Goal: Book appointment/travel/reservation

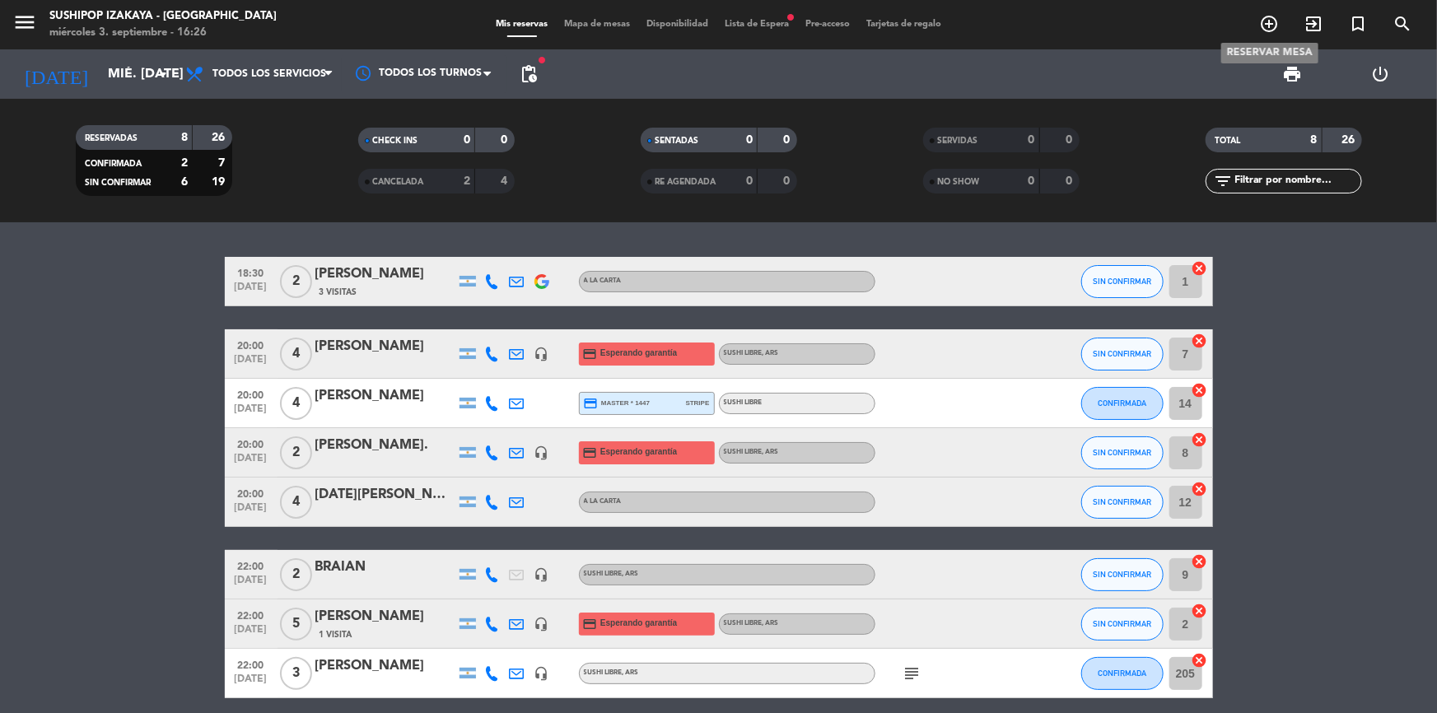
click at [1268, 23] on icon "add_circle_outline" at bounding box center [1269, 24] width 20 height 20
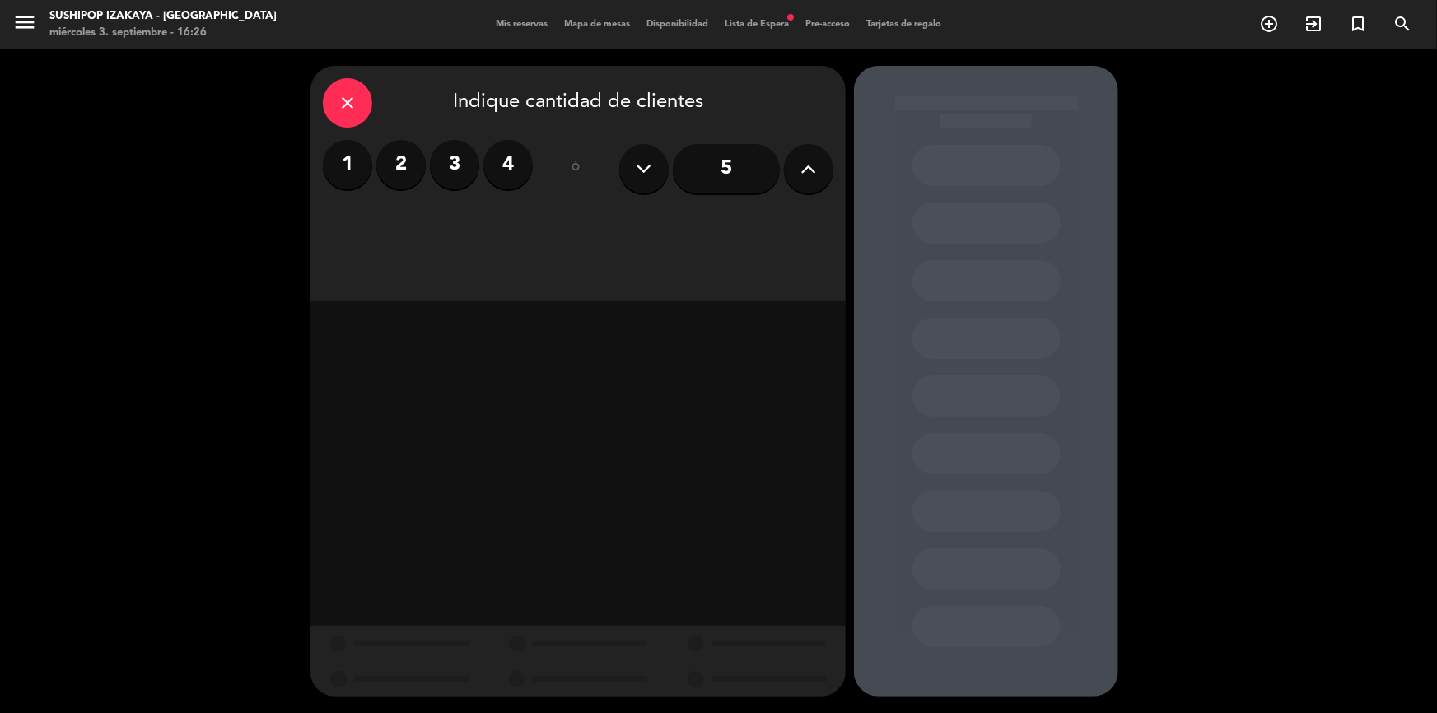
click at [411, 174] on label "2" at bounding box center [400, 164] width 49 height 49
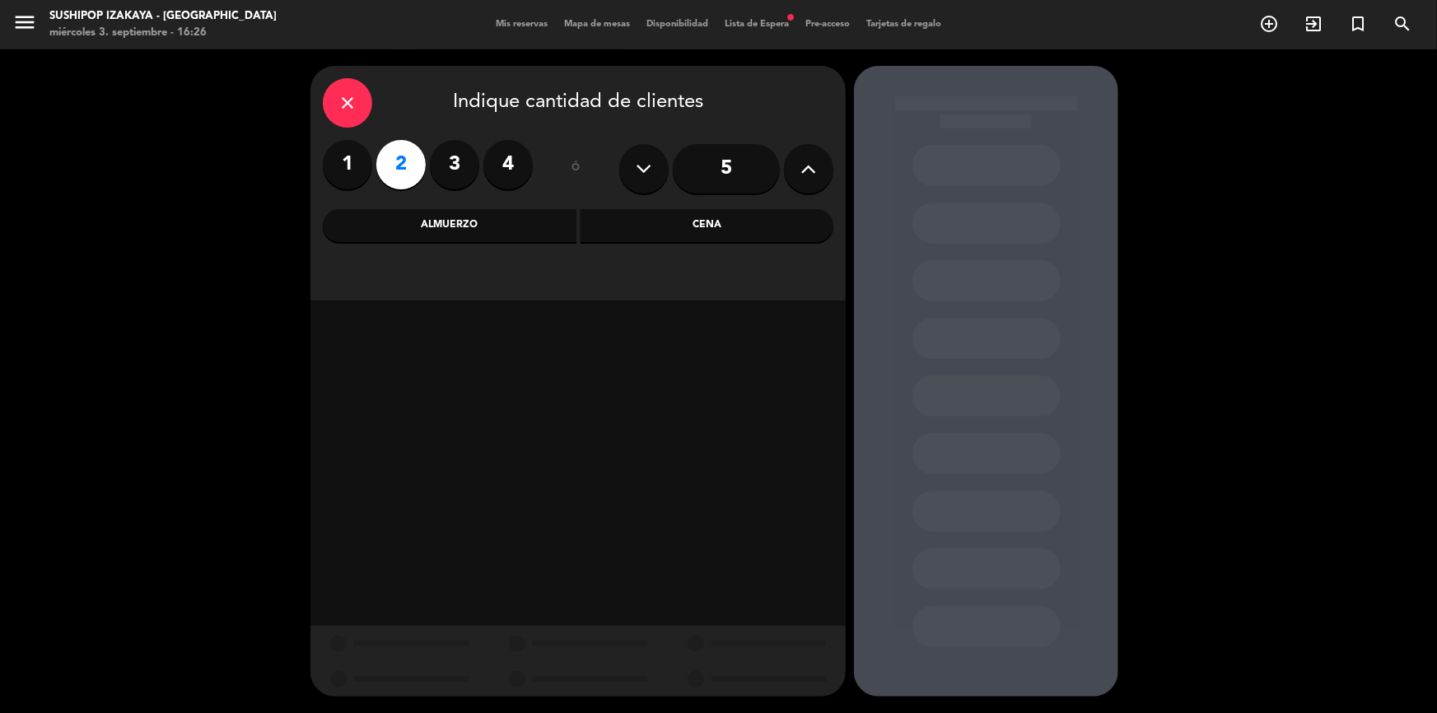
click at [502, 234] on div "Almuerzo" at bounding box center [450, 225] width 254 height 33
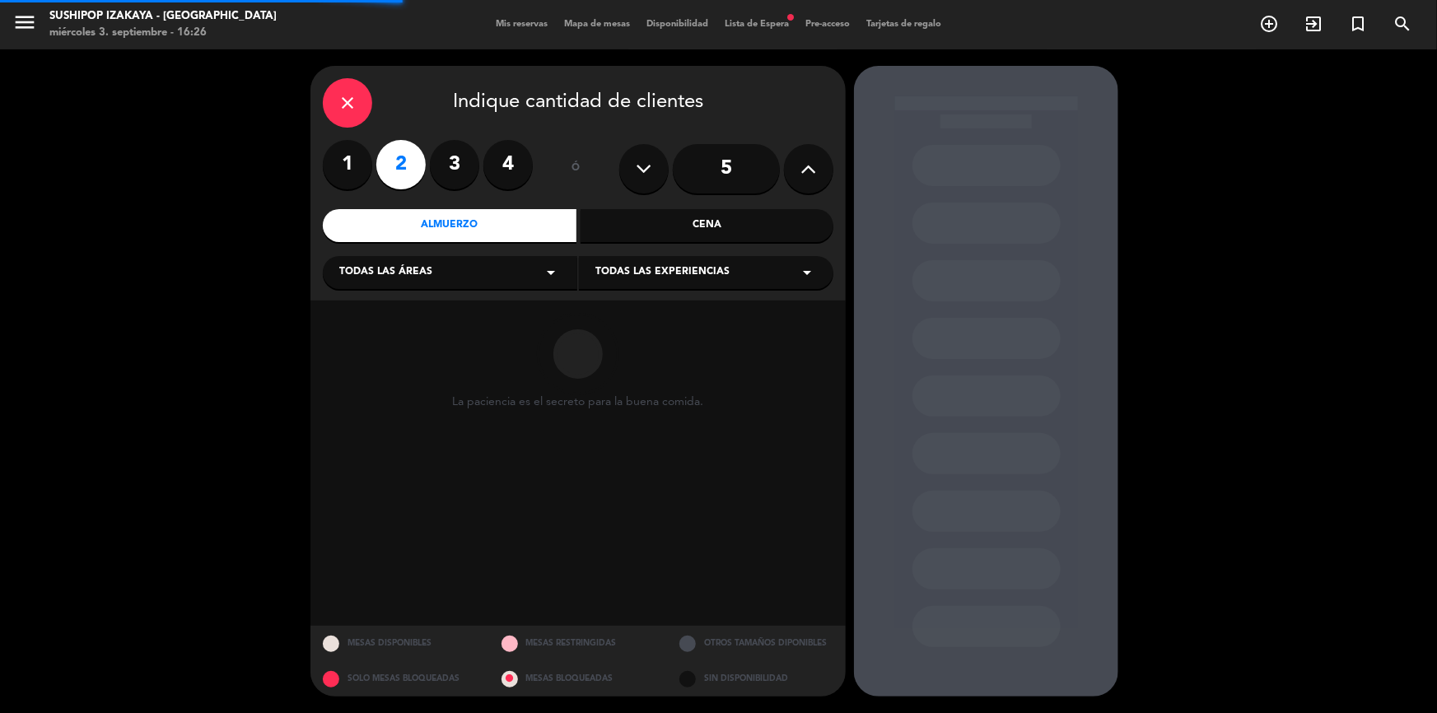
click at [447, 277] on div "Todas las áreas arrow_drop_down" at bounding box center [450, 272] width 254 height 33
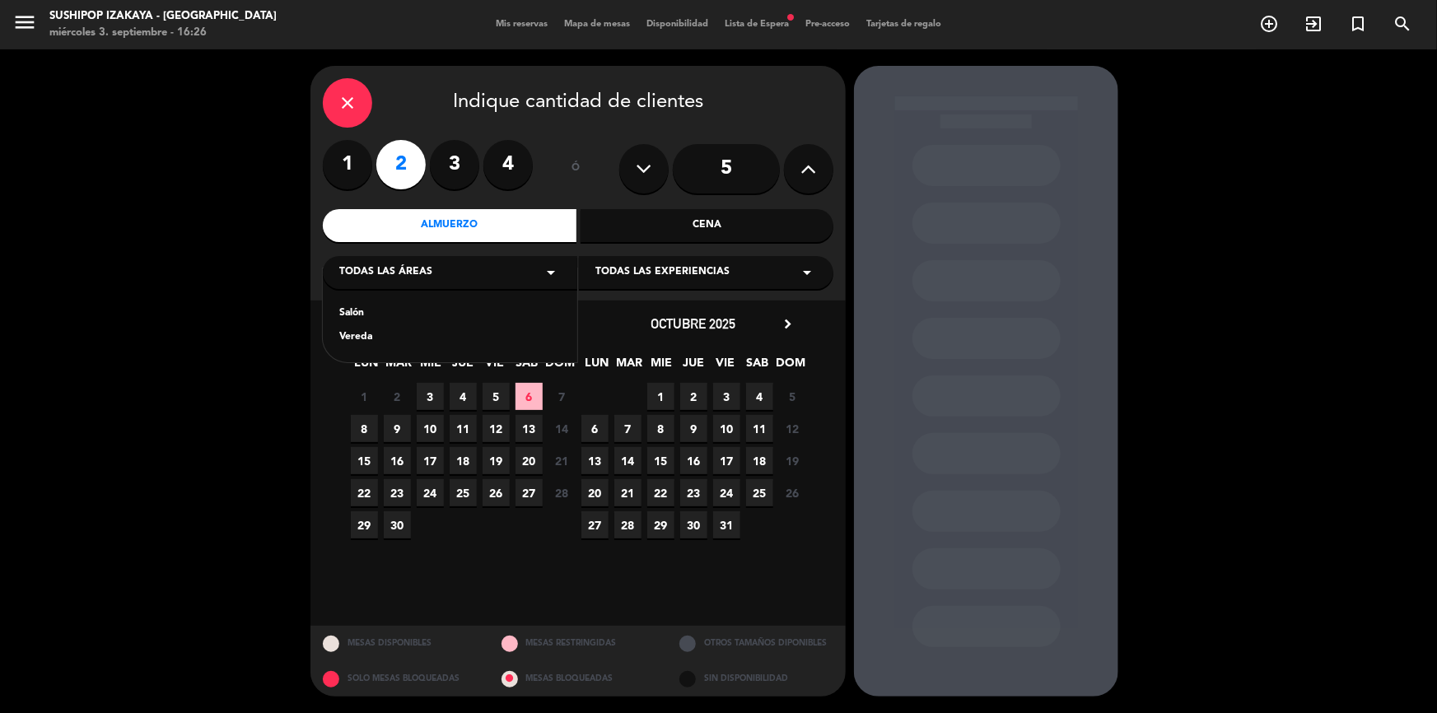
click at [363, 312] on div "Salón" at bounding box center [450, 314] width 222 height 16
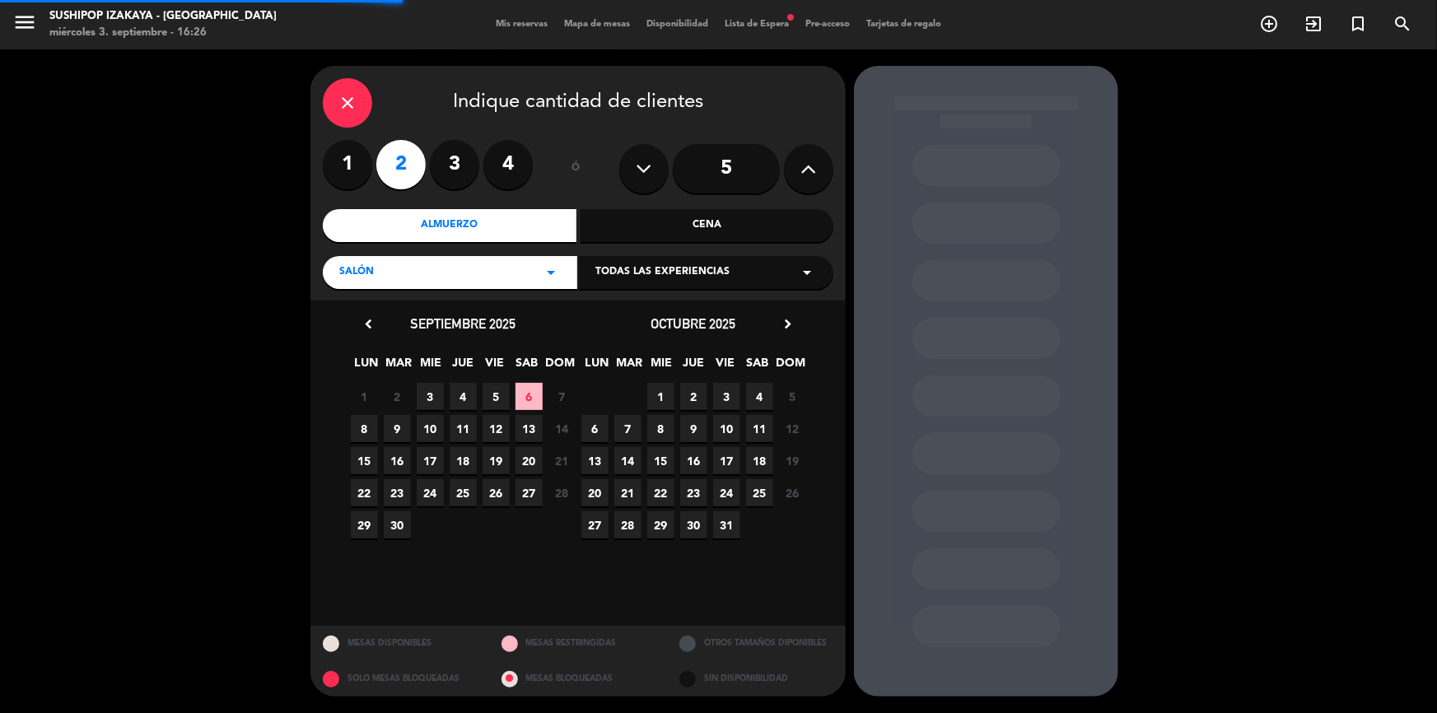
click at [642, 271] on span "Todas las experiencias" at bounding box center [662, 272] width 134 height 16
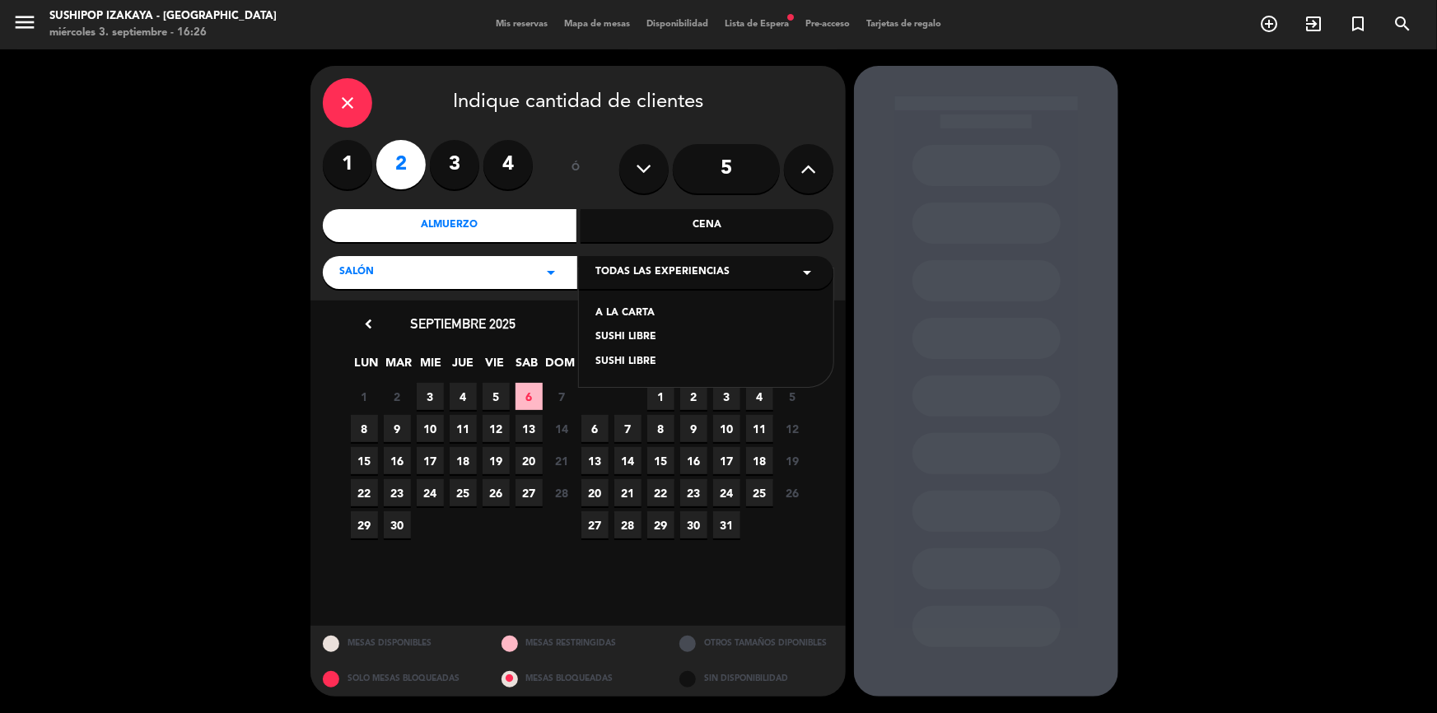
click at [607, 335] on div "SUSHI LIBRE" at bounding box center [706, 337] width 222 height 16
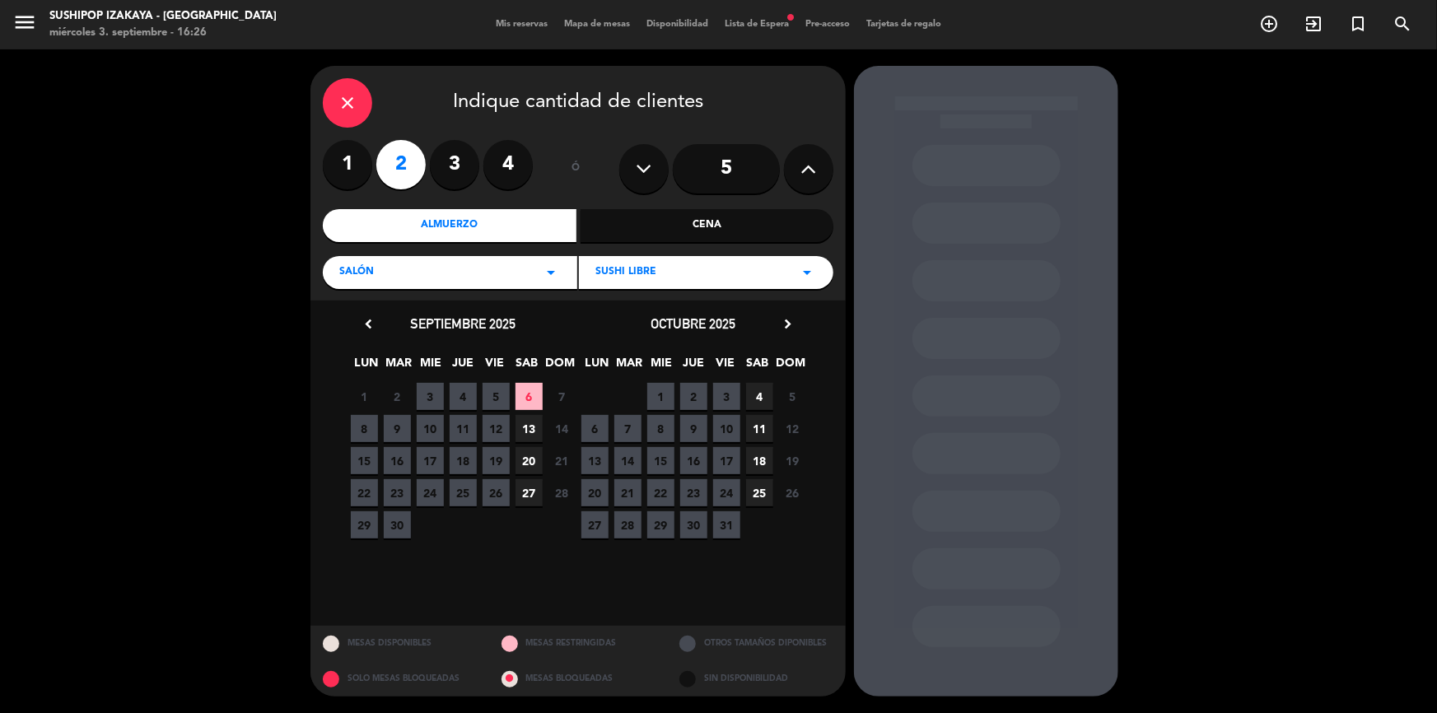
click at [524, 394] on span "6" at bounding box center [528, 396] width 27 height 27
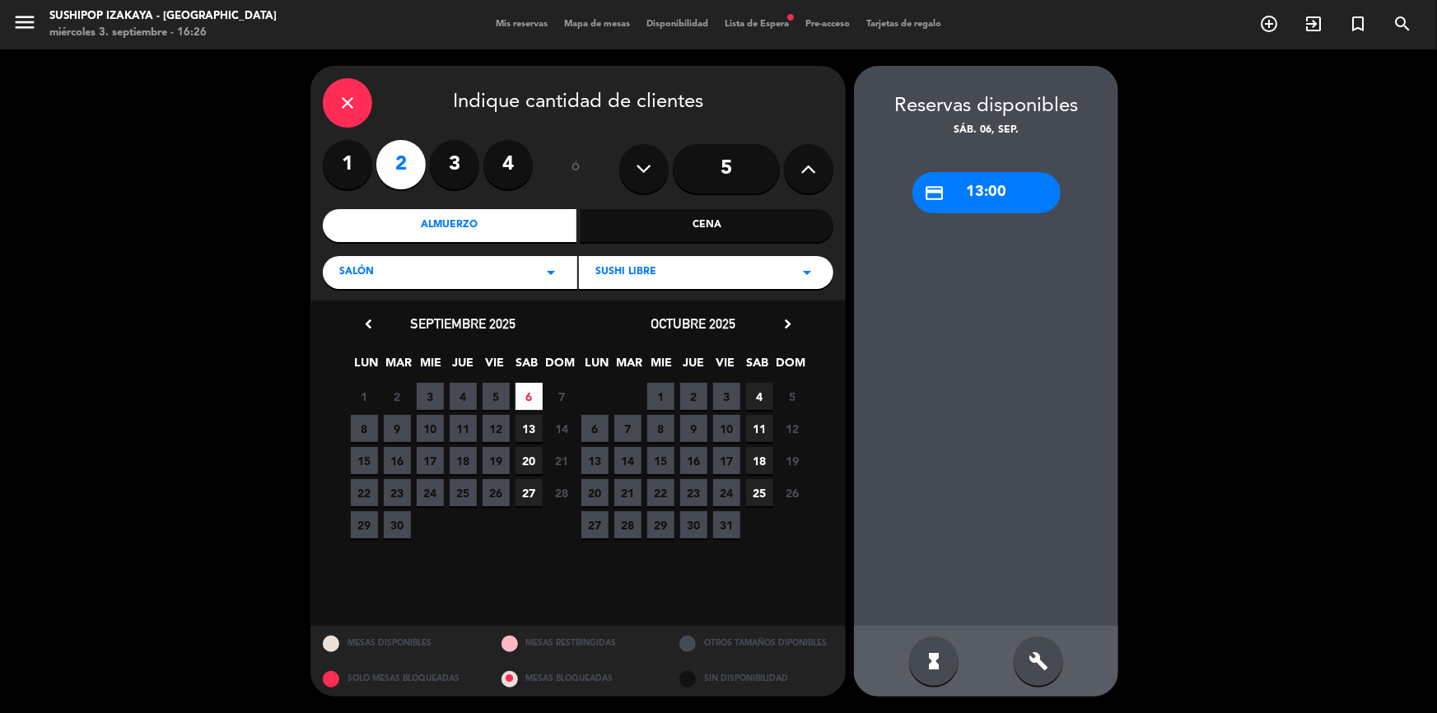
click at [980, 201] on div "credit_card 13:00" at bounding box center [986, 192] width 148 height 41
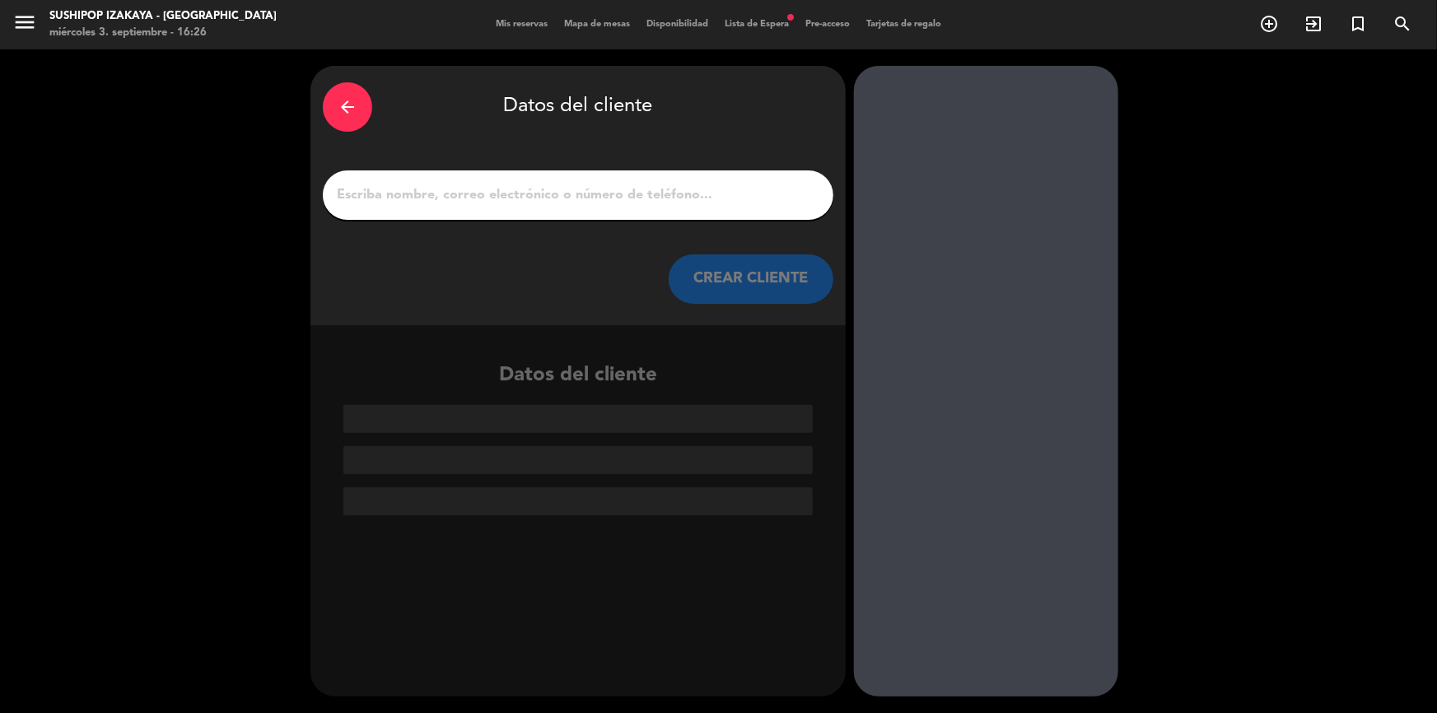
click at [507, 200] on input "1" at bounding box center [578, 195] width 486 height 23
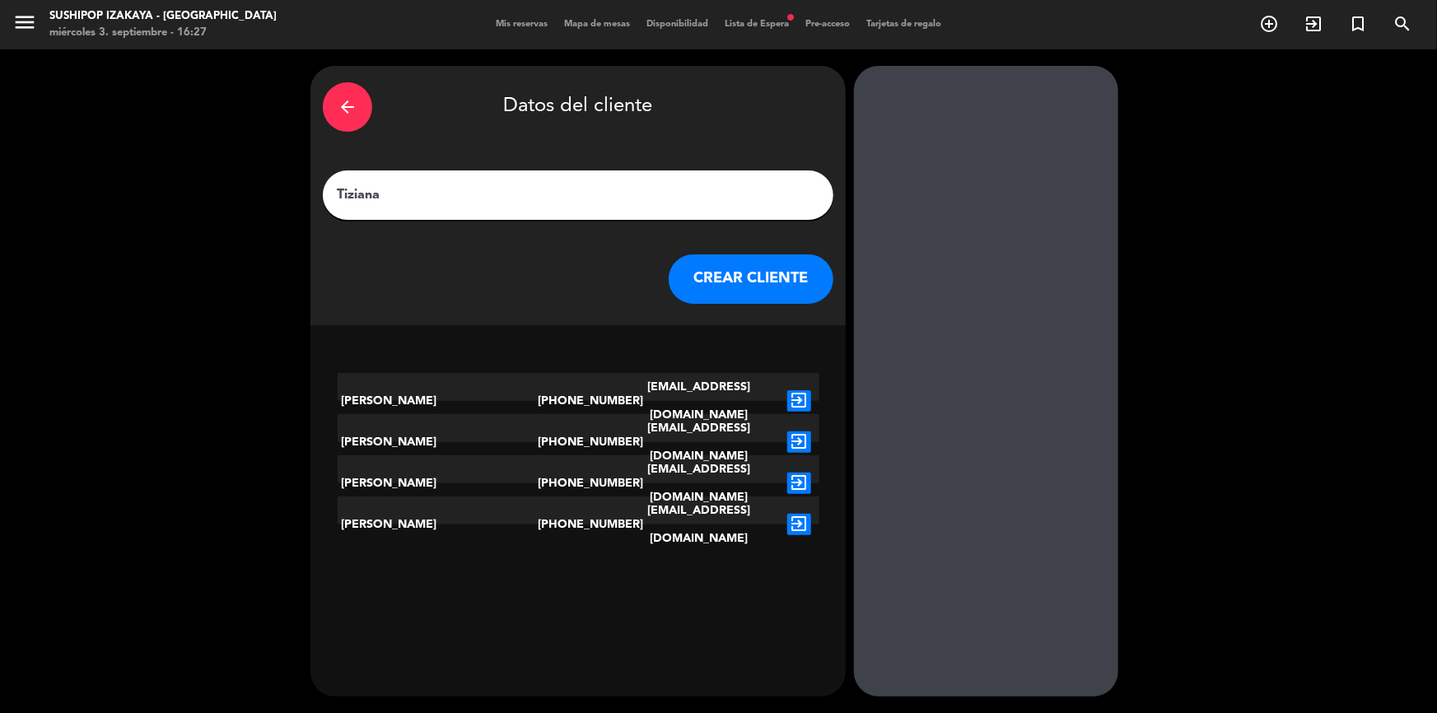
type input "Tiziana"
click at [805, 514] on icon "exit_to_app" at bounding box center [799, 524] width 24 height 21
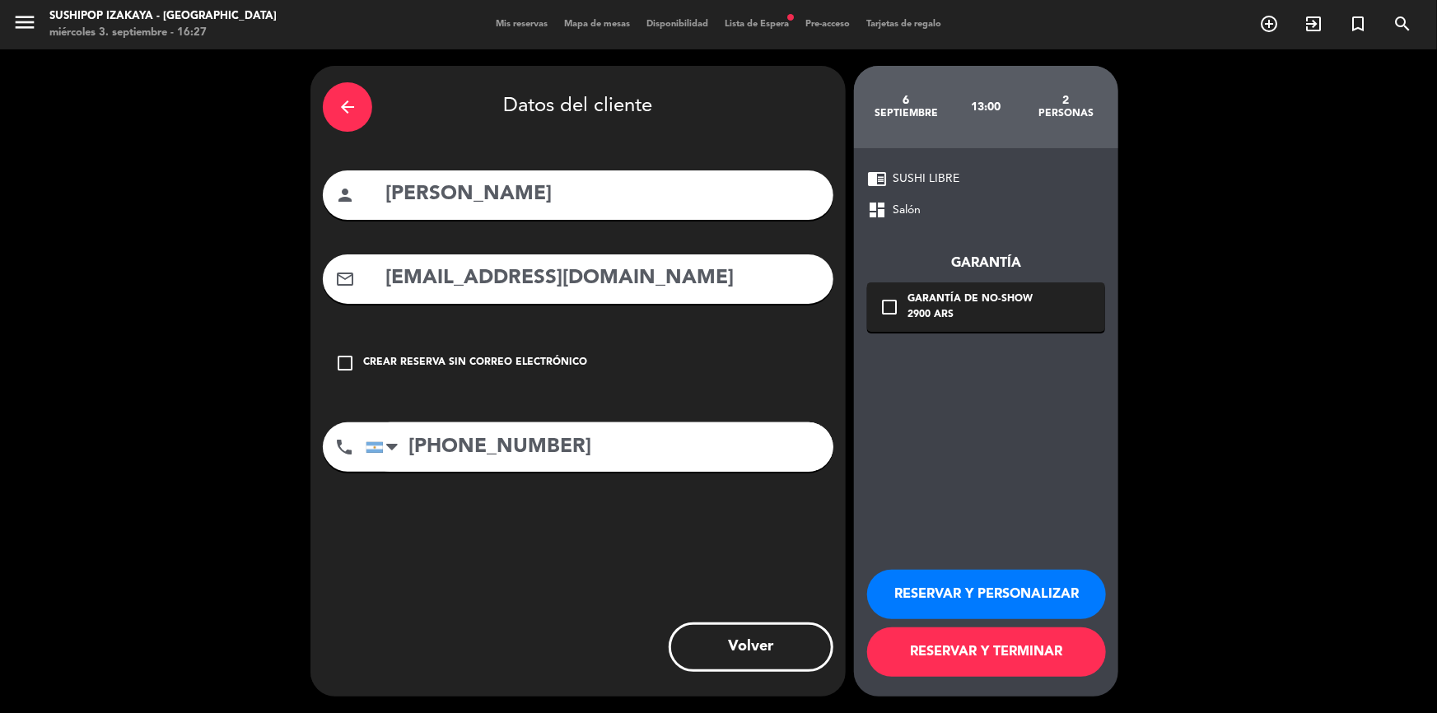
click at [931, 308] on div "2900 ARS" at bounding box center [969, 315] width 125 height 16
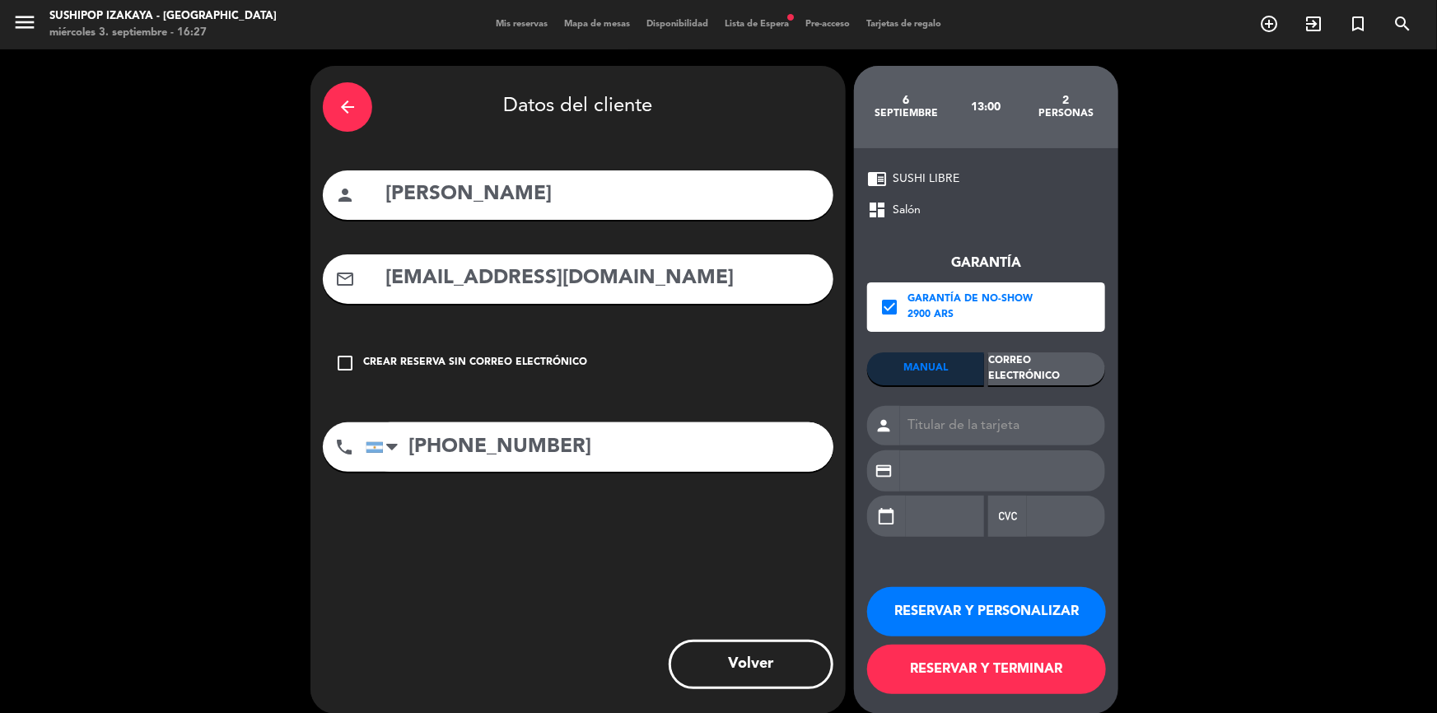
click at [1024, 368] on div "Correo Electrónico" at bounding box center [1046, 368] width 117 height 33
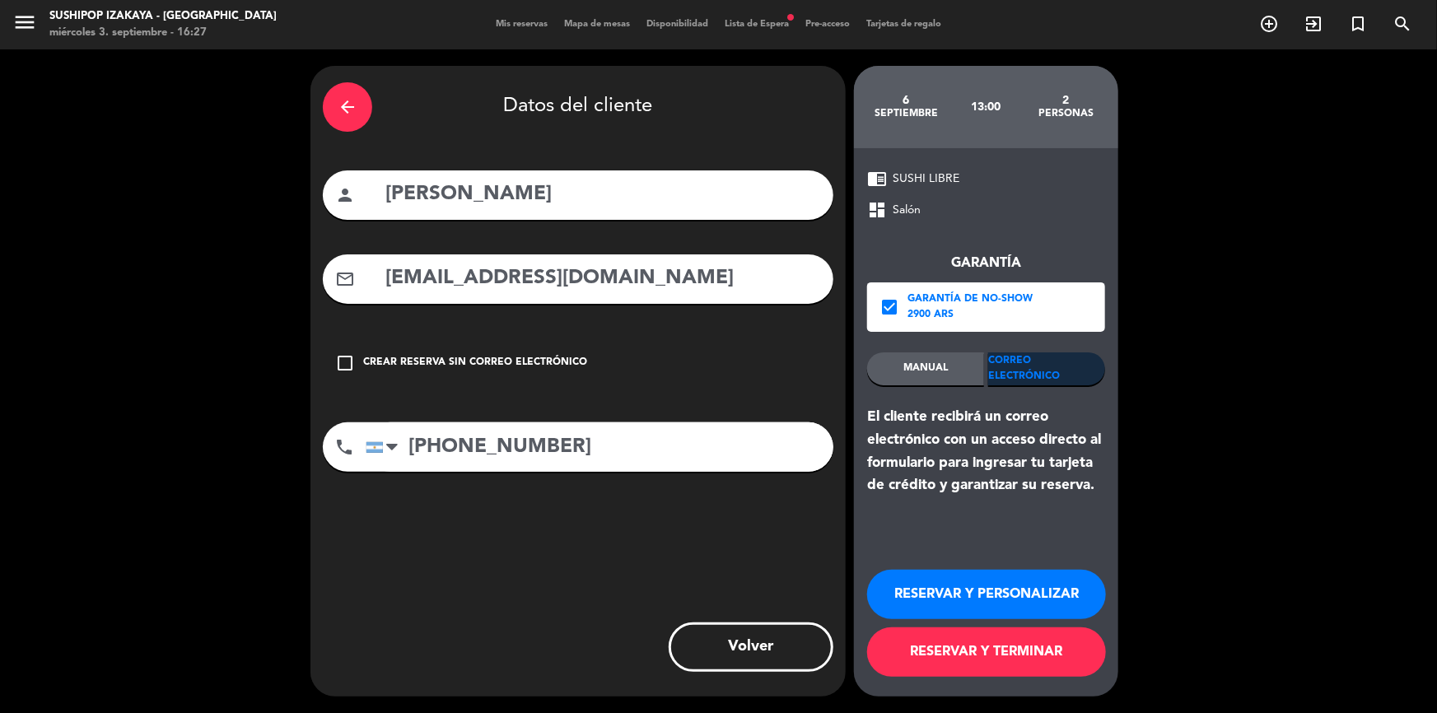
click at [976, 595] on button "RESERVAR Y PERSONALIZAR" at bounding box center [986, 594] width 239 height 49
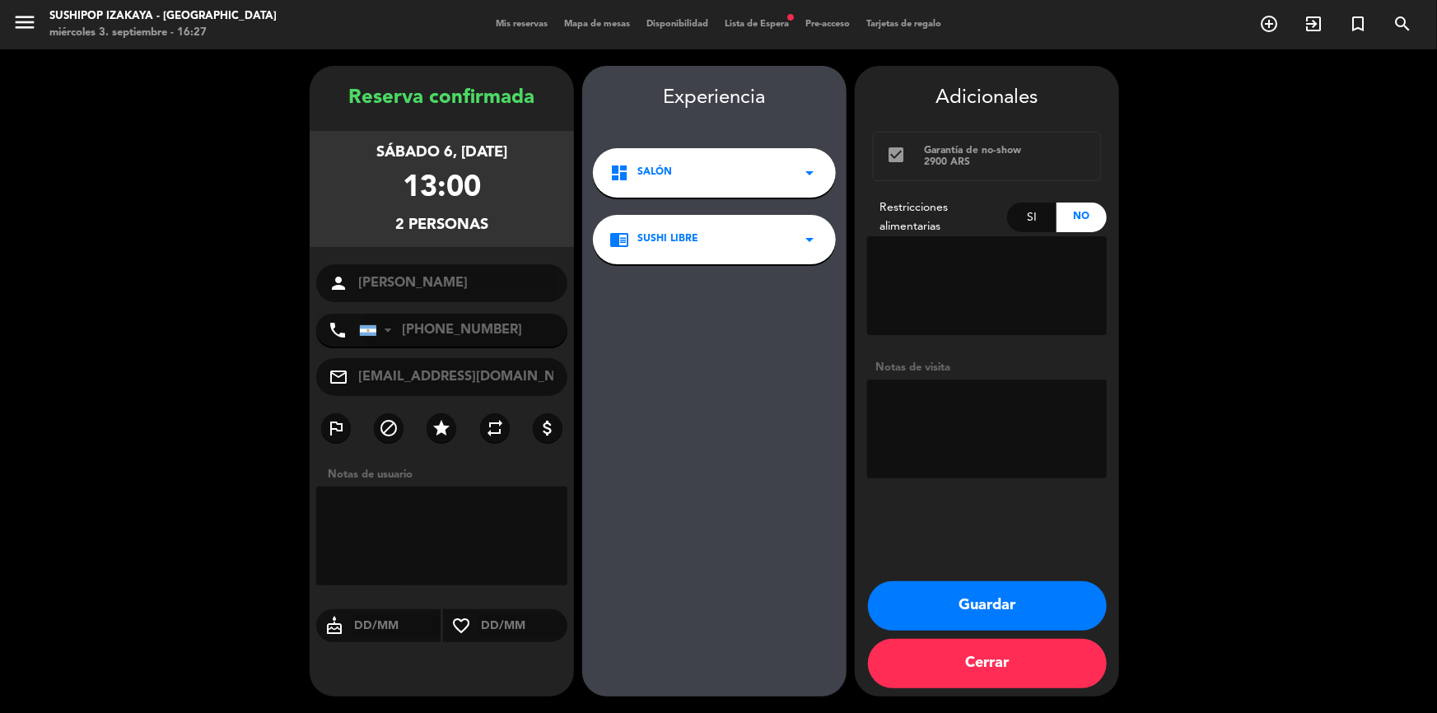
click at [484, 529] on textarea at bounding box center [441, 536] width 251 height 99
type textarea "la clienta viene 13:30"
click at [1124, 413] on booking-confirmed "Reserva confirmada sábado 6, [DATE] 13:00 2 personas person [GEOGRAPHIC_DATA][P…" at bounding box center [718, 381] width 1404 height 631
click at [1029, 416] on textarea at bounding box center [987, 429] width 240 height 99
type textarea "la clienta viene 13:30hs"
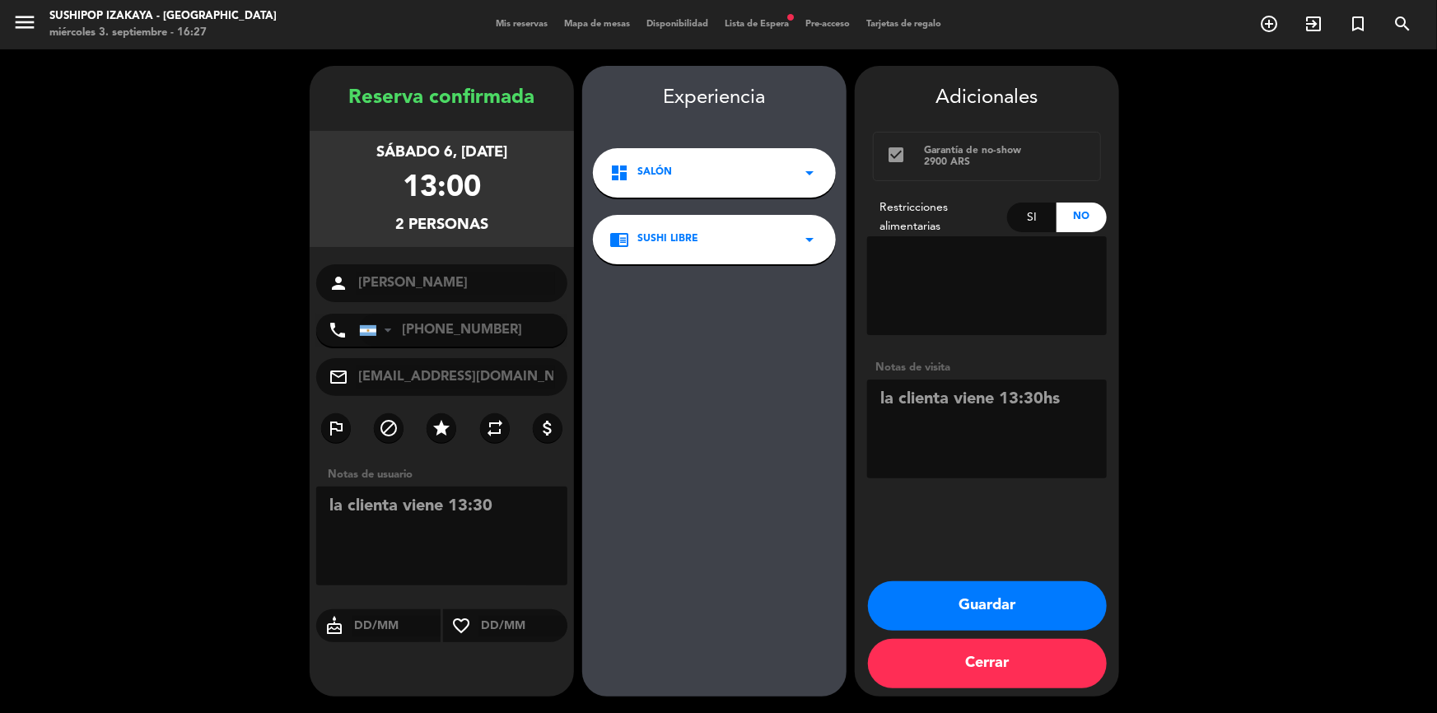
click at [940, 572] on div "Adicionales check_box Garantía de no-show 2900 ARS Restricciones alimentarias S…" at bounding box center [987, 381] width 264 height 631
click at [926, 603] on button "Guardar" at bounding box center [987, 605] width 239 height 49
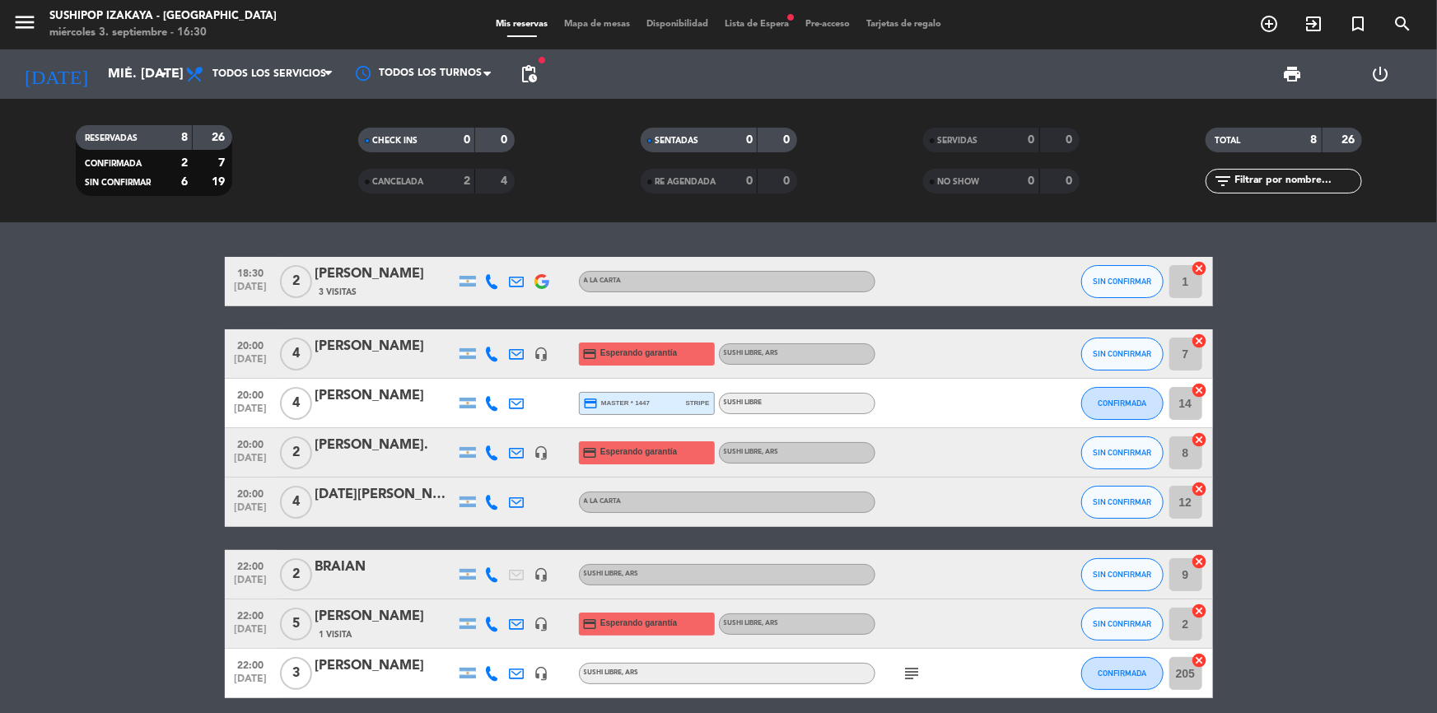
click at [766, 16] on div "menu Sushipop Izakaya - [GEOGRAPHIC_DATA] miércoles 3. septiembre - 16:30 Mis r…" at bounding box center [718, 24] width 1437 height 49
click at [762, 25] on span "Lista de Espera fiber_manual_record" at bounding box center [756, 24] width 81 height 9
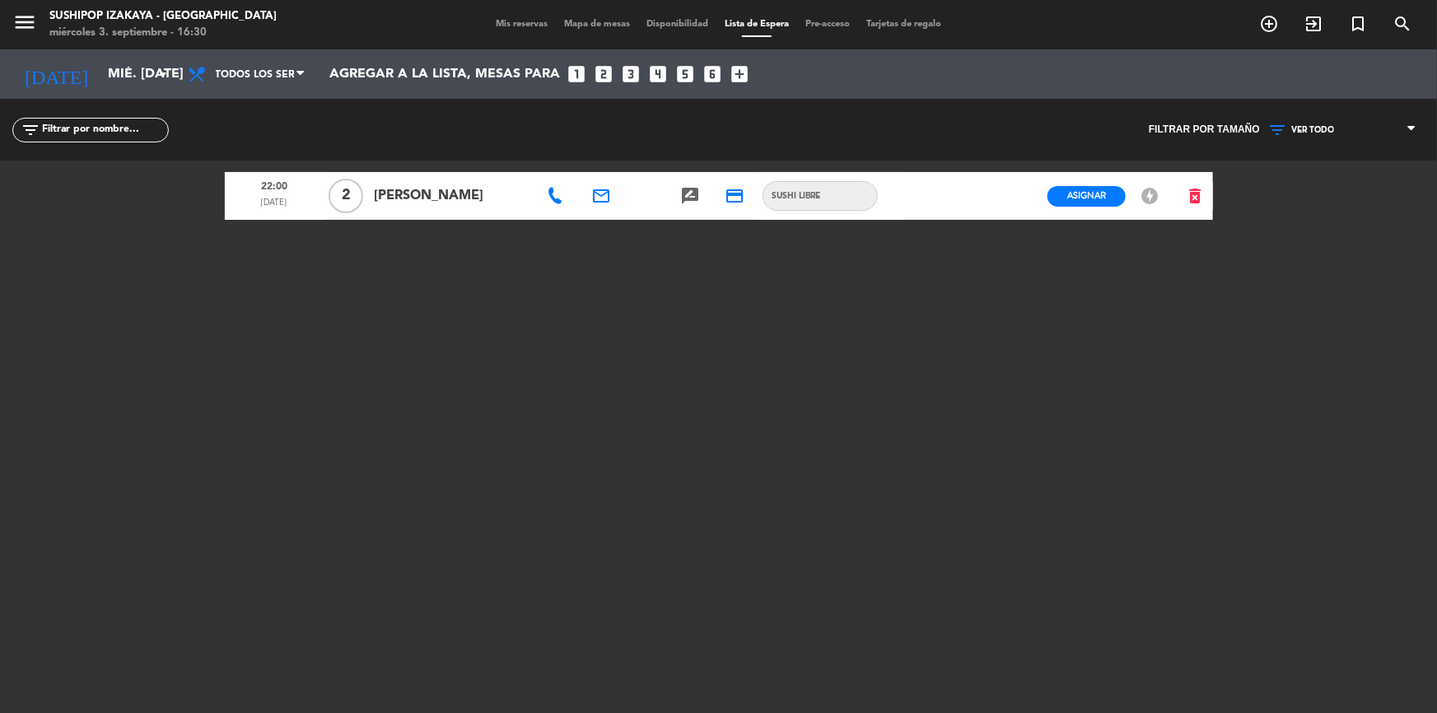
click at [495, 24] on span "Mis reservas" at bounding box center [521, 24] width 68 height 9
